Goal: Transaction & Acquisition: Purchase product/service

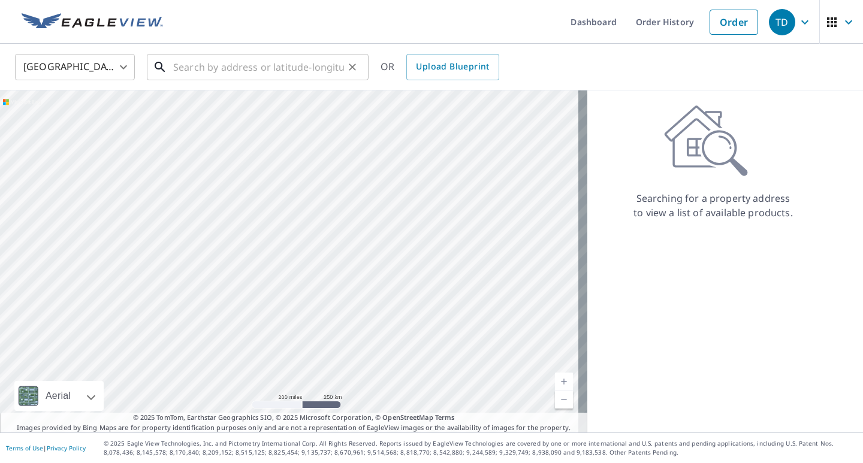
click at [198, 66] on input "text" at bounding box center [258, 67] width 171 height 34
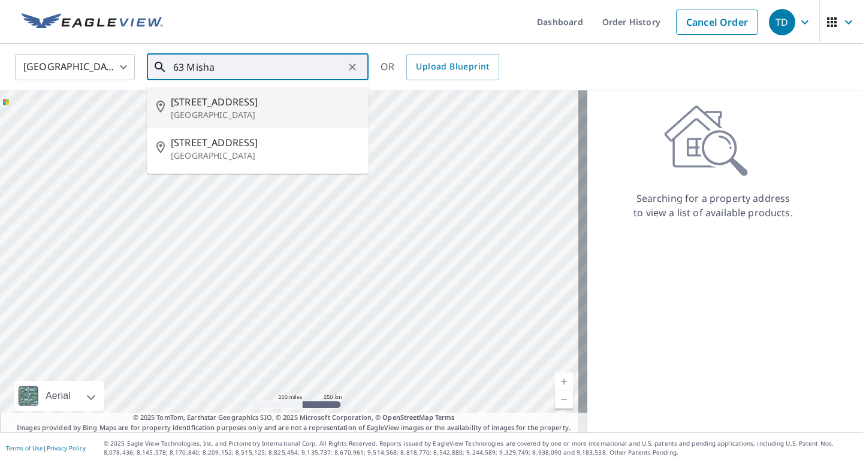
click at [207, 102] on span "[STREET_ADDRESS]" at bounding box center [265, 102] width 188 height 14
type input "[STREET_ADDRESS]"
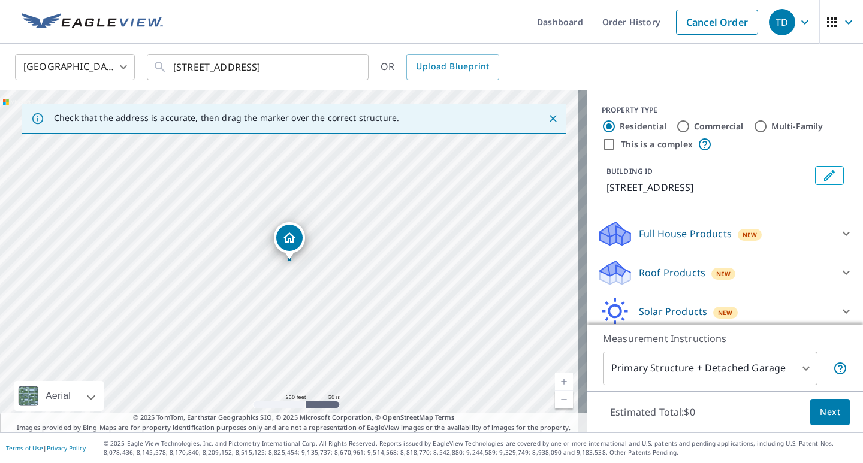
click at [294, 243] on icon "Dropped pin, building 1, Residential property, 63 Mishawum Rd Woburn, MA 01801" at bounding box center [289, 238] width 14 height 14
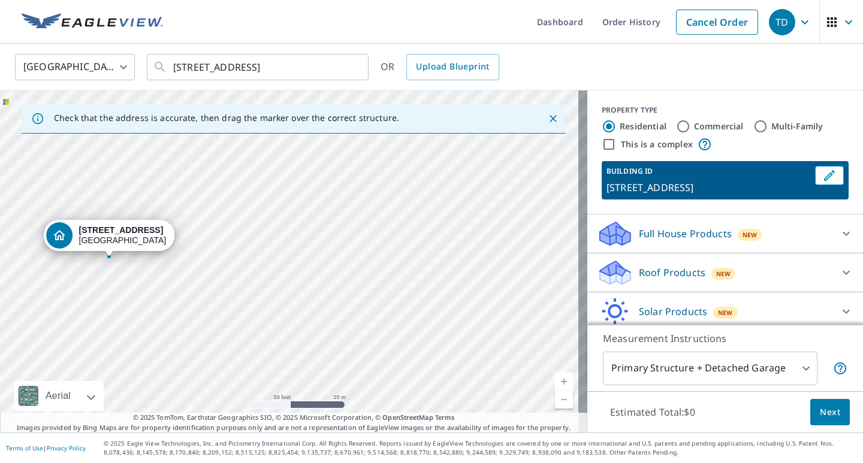
drag, startPoint x: 338, startPoint y: 243, endPoint x: 482, endPoint y: 263, distance: 145.2
click at [482, 263] on div "[STREET_ADDRESS]" at bounding box center [293, 262] width 587 height 342
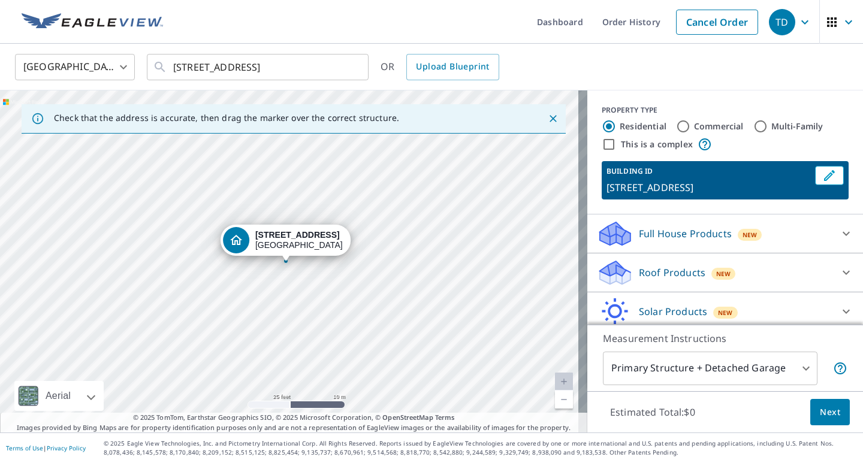
drag, startPoint x: 189, startPoint y: 216, endPoint x: 533, endPoint y: 241, distance: 345.5
click at [533, 241] on div "[STREET_ADDRESS]" at bounding box center [293, 262] width 587 height 342
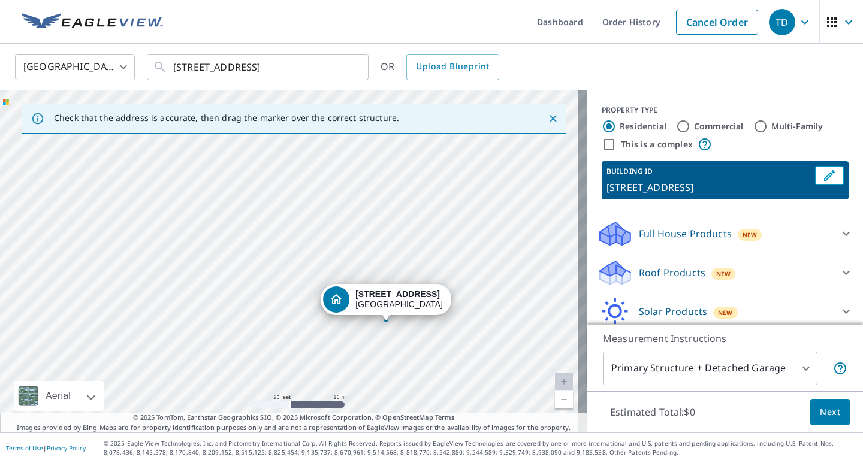
drag, startPoint x: 329, startPoint y: 257, endPoint x: 429, endPoint y: 316, distance: 116.4
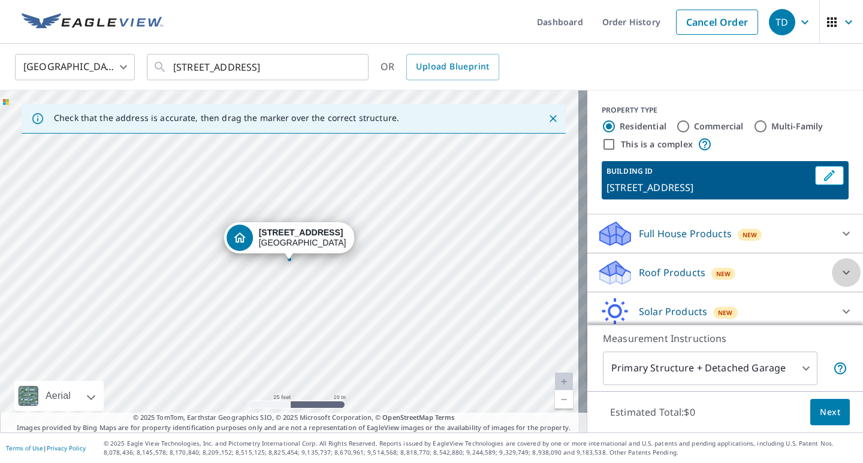
click at [839, 270] on icon at bounding box center [846, 273] width 14 height 14
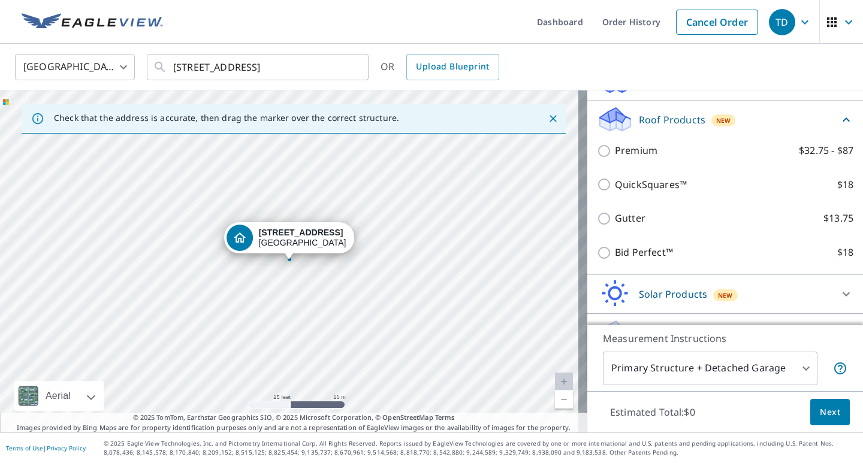
scroll to position [181, 0]
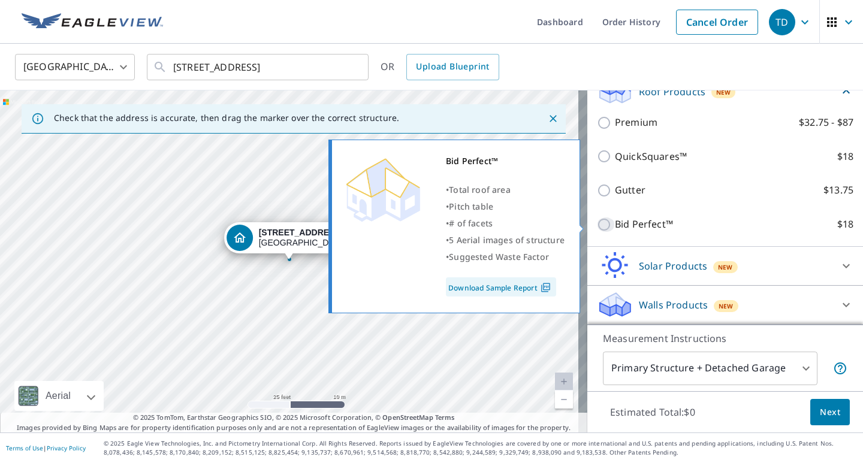
click at [597, 222] on input "Bid Perfect™ $18" at bounding box center [606, 225] width 18 height 14
checkbox input "true"
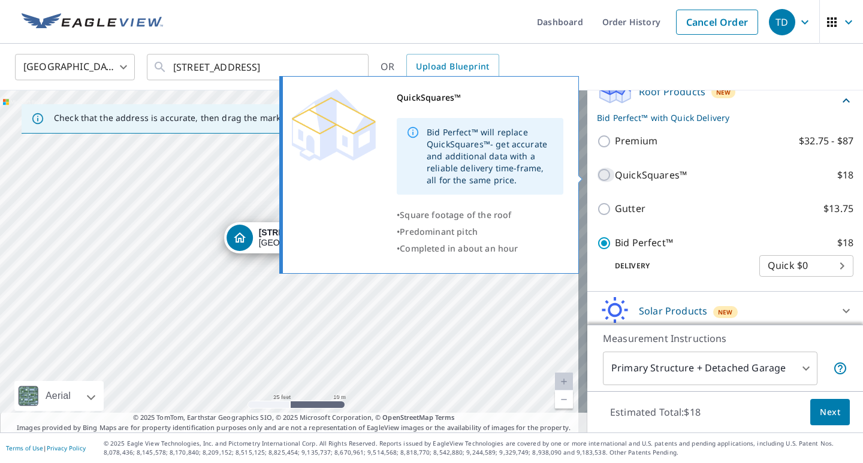
click at [597, 176] on input "QuickSquares™ $18" at bounding box center [606, 175] width 18 height 14
checkbox input "true"
checkbox input "false"
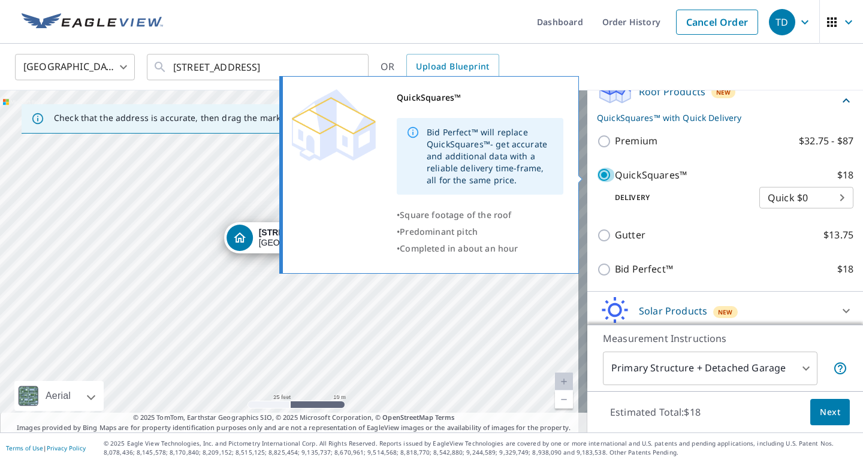
click at [597, 176] on input "QuickSquares™ $18" at bounding box center [606, 175] width 18 height 14
checkbox input "false"
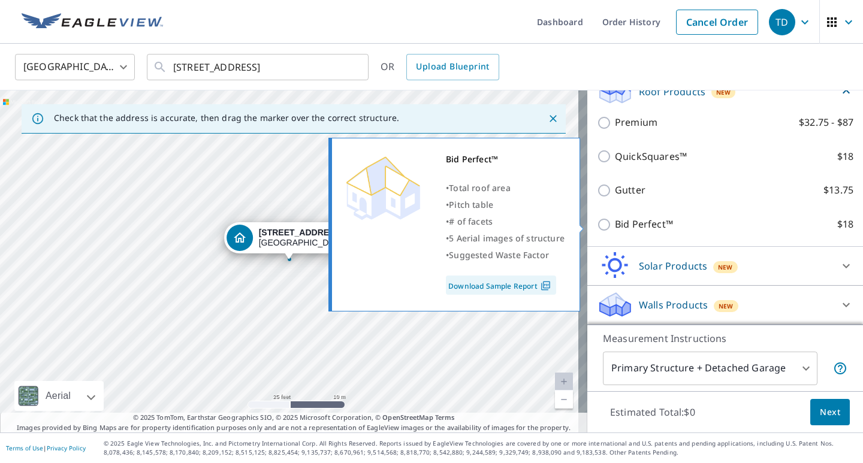
click at [597, 222] on input "Bid Perfect™ $18" at bounding box center [606, 225] width 18 height 14
checkbox input "true"
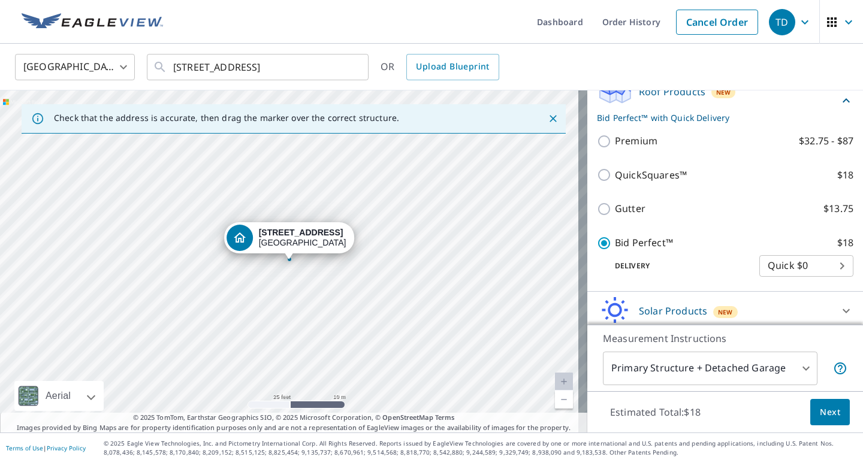
click at [820, 412] on span "Next" at bounding box center [830, 412] width 20 height 15
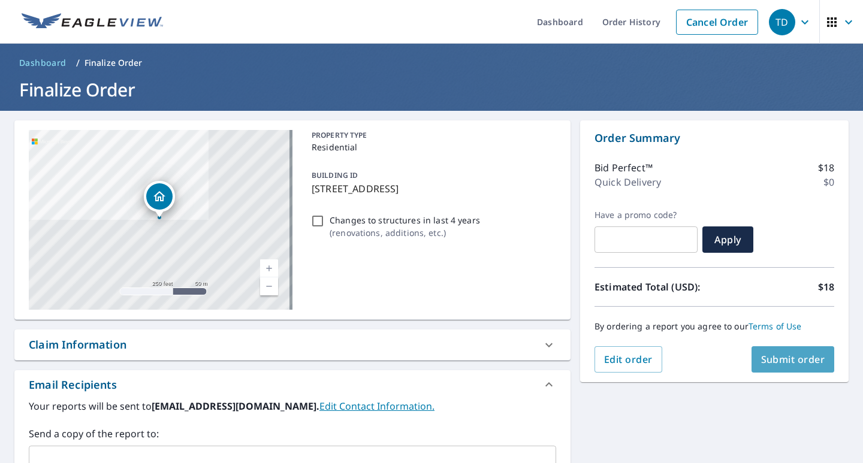
click at [762, 359] on span "Submit order" at bounding box center [793, 359] width 64 height 13
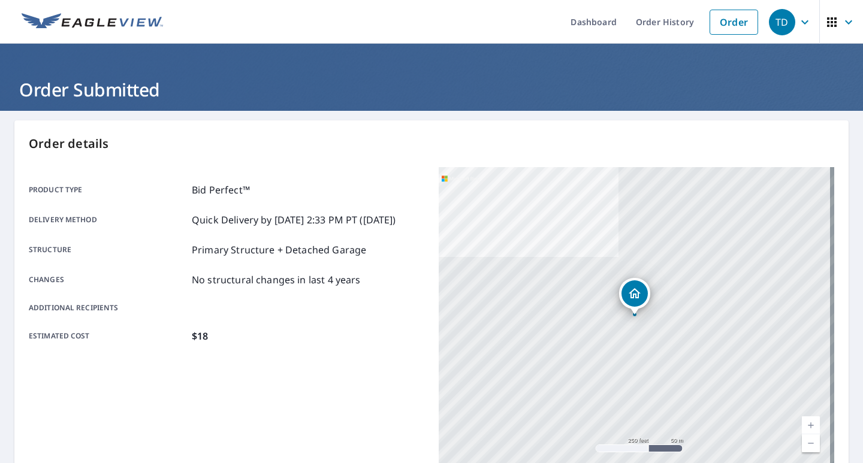
click at [643, 322] on div "[STREET_ADDRESS]" at bounding box center [637, 317] width 396 height 300
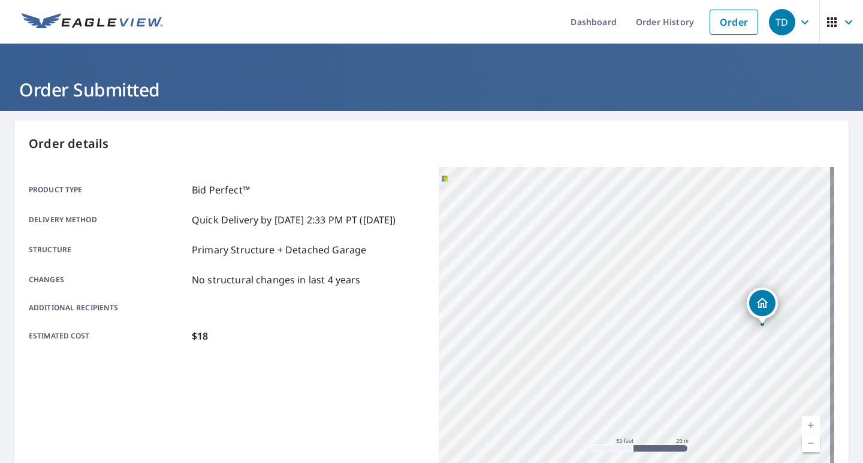
drag, startPoint x: 500, startPoint y: 324, endPoint x: 668, endPoint y: 350, distance: 169.8
click at [668, 350] on div "[STREET_ADDRESS]" at bounding box center [637, 317] width 396 height 300
drag, startPoint x: 806, startPoint y: 269, endPoint x: 808, endPoint y: 319, distance: 51.0
click at [808, 319] on div "[STREET_ADDRESS]" at bounding box center [637, 317] width 396 height 300
